Goal: Find specific page/section: Find specific page/section

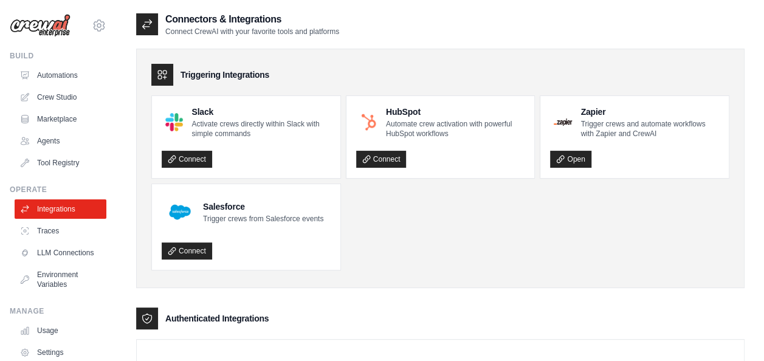
click at [49, 32] on img at bounding box center [40, 25] width 61 height 23
click at [50, 30] on img at bounding box center [40, 25] width 61 height 23
click at [39, 35] on img at bounding box center [40, 25] width 61 height 23
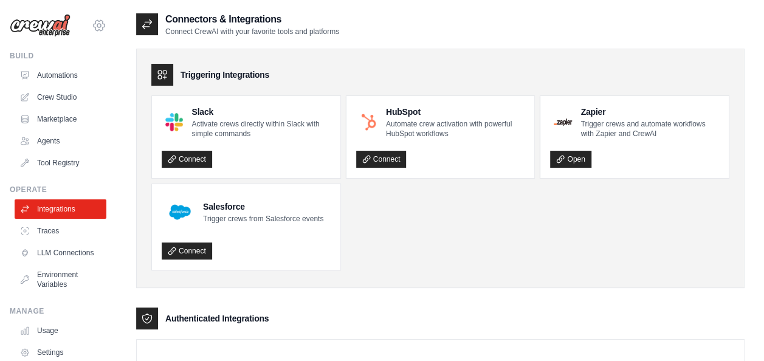
click at [94, 23] on icon at bounding box center [99, 25] width 11 height 10
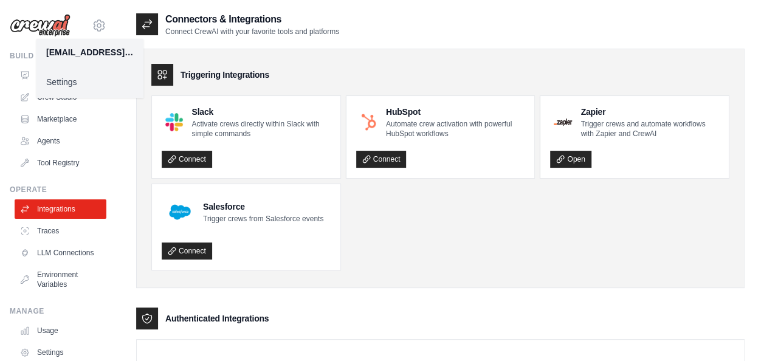
click at [18, 52] on div "Build" at bounding box center [58, 56] width 97 height 10
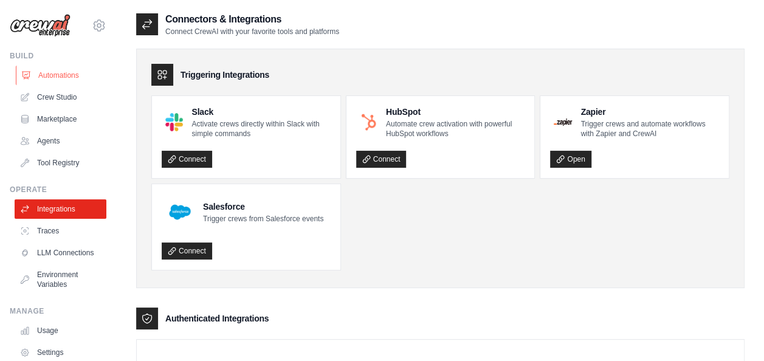
click at [47, 77] on link "Automations" at bounding box center [62, 75] width 92 height 19
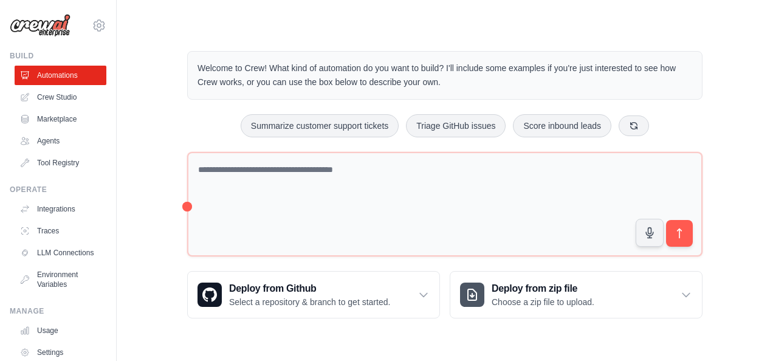
click at [63, 30] on img at bounding box center [40, 25] width 61 height 23
